Goal: Task Accomplishment & Management: Manage account settings

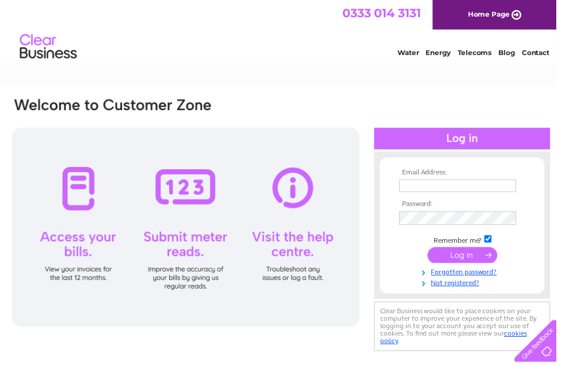
click at [432, 189] on input "text" at bounding box center [462, 187] width 118 height 13
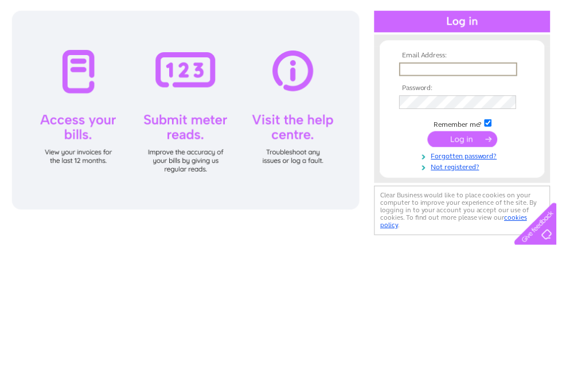
scroll to position [118, 0]
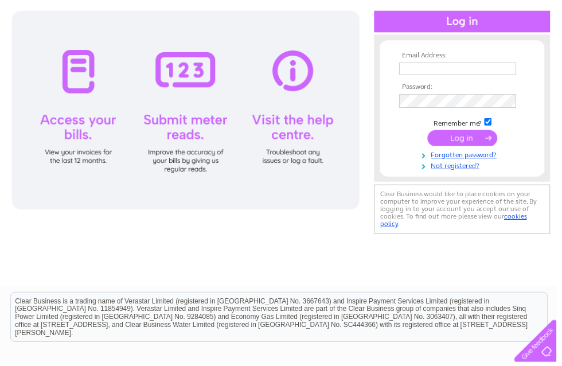
type input "Fiona@stetrading.co.uk"
click at [473, 143] on input "submit" at bounding box center [467, 139] width 71 height 16
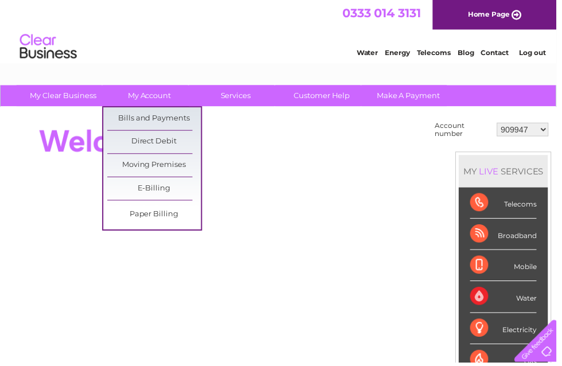
click at [187, 124] on link "Bills and Payments" at bounding box center [155, 119] width 95 height 23
click at [182, 122] on link "Bills and Payments" at bounding box center [155, 119] width 95 height 23
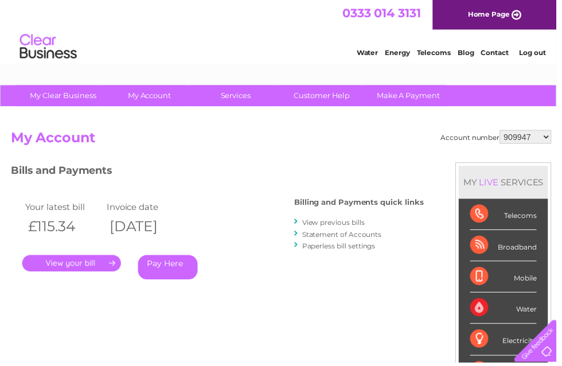
click at [107, 268] on link "." at bounding box center [72, 265] width 100 height 17
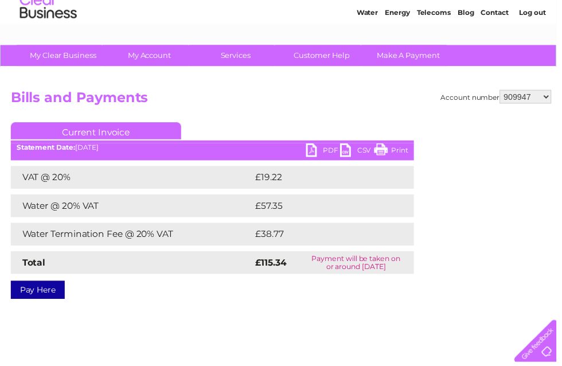
scroll to position [40, 0]
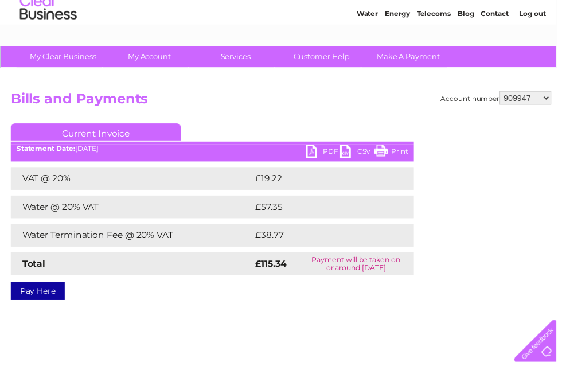
click at [336, 151] on link "PDF" at bounding box center [326, 154] width 34 height 17
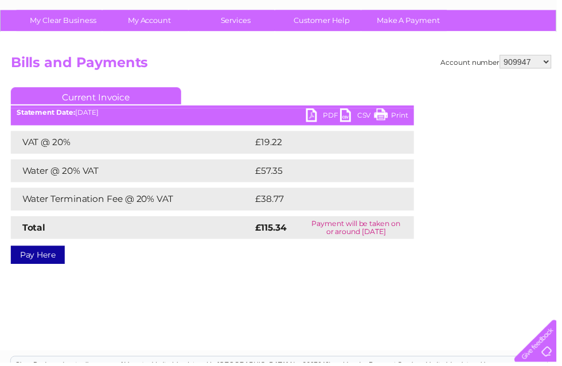
click at [546, 62] on select "909947 909951 909952 30311651" at bounding box center [530, 63] width 52 height 14
select select "30311651"
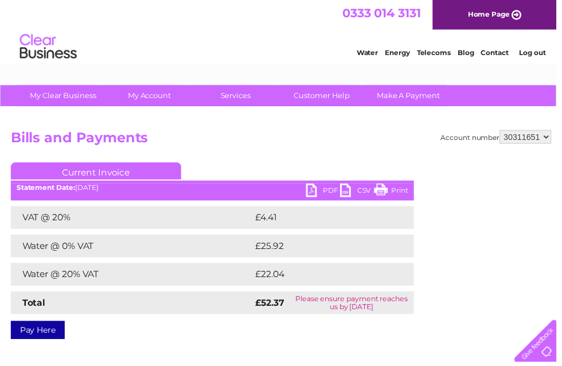
click at [396, 191] on link "Print" at bounding box center [395, 193] width 34 height 17
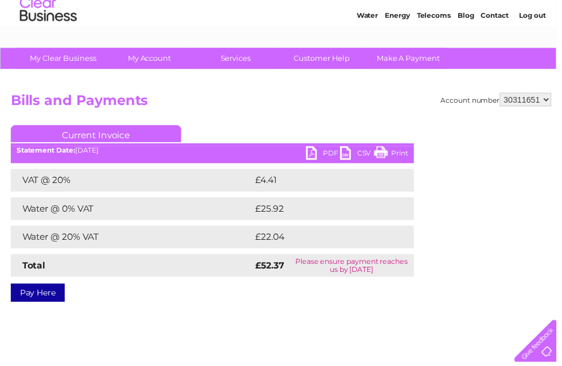
scroll to position [27, 0]
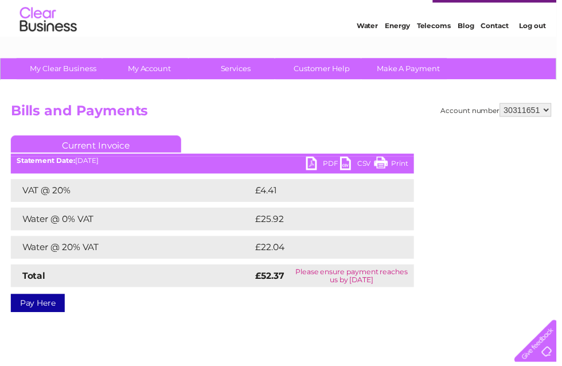
click at [329, 166] on link "PDF" at bounding box center [326, 166] width 34 height 17
